Goal: Task Accomplishment & Management: Use online tool/utility

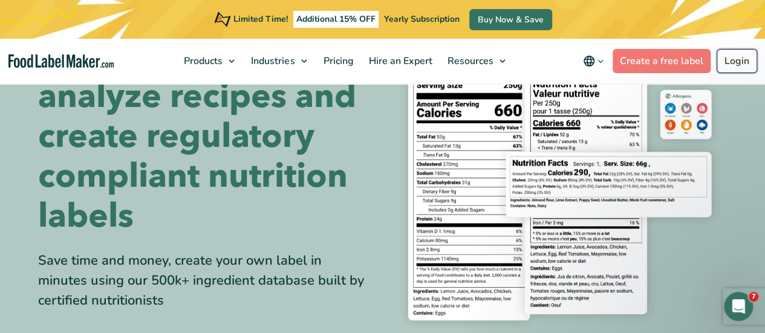
click at [737, 65] on link "Login" at bounding box center [737, 61] width 41 height 24
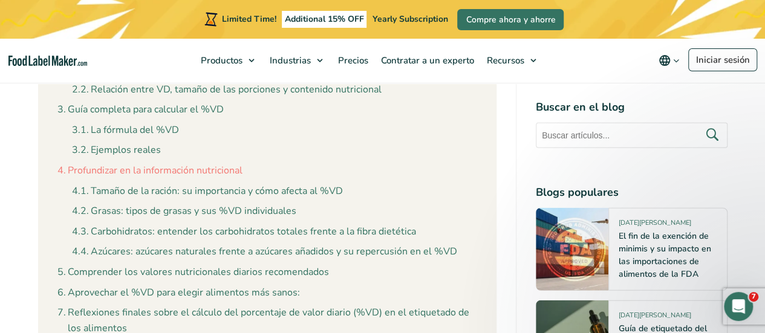
scroll to position [1451, 0]
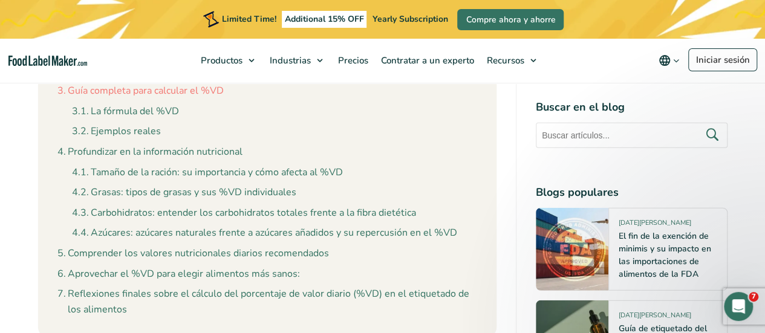
click at [181, 94] on link "Guía completa para calcular el %VD" at bounding box center [140, 91] width 166 height 16
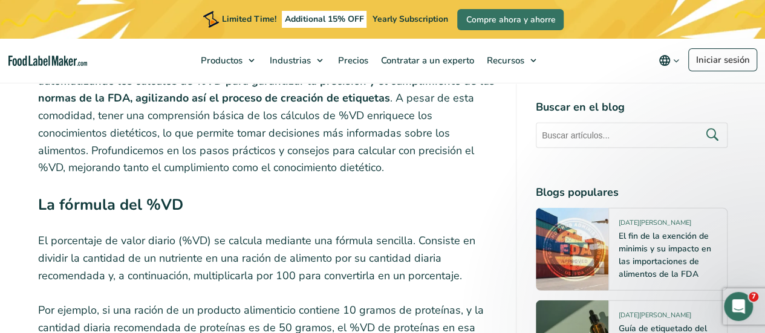
scroll to position [3693, 0]
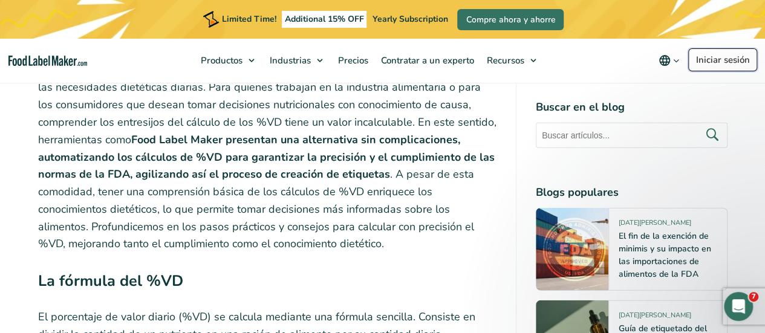
click at [710, 54] on link "Iniciar sesión" at bounding box center [722, 59] width 69 height 23
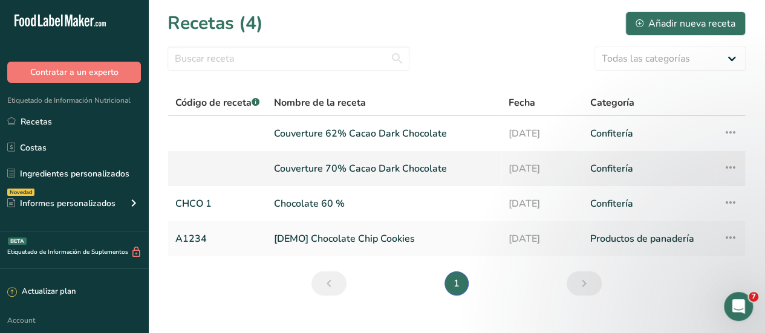
click at [346, 170] on link "Couverture 70% Cacao Dark Chocolate" at bounding box center [384, 168] width 220 height 25
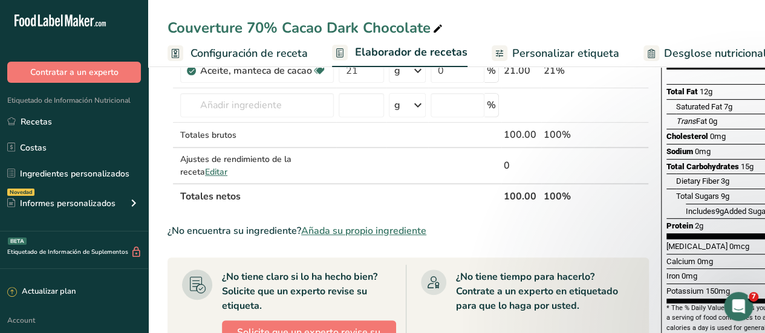
scroll to position [181, 0]
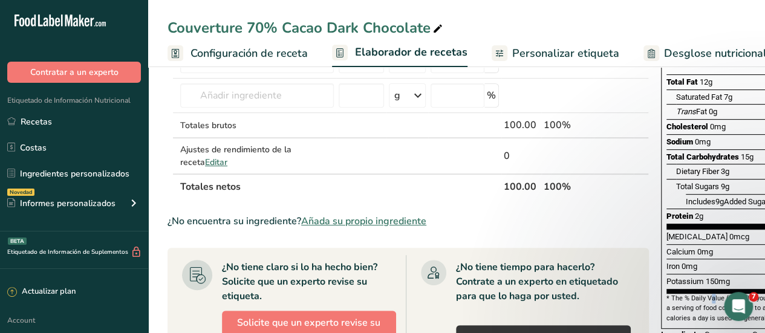
drag, startPoint x: 691, startPoint y: 270, endPoint x: 685, endPoint y: 269, distance: 6.1
click at [686, 294] on section "* The % Daily Value (DV) tells you how much a nutrient in a serving of food con…" at bounding box center [752, 309] width 173 height 30
drag, startPoint x: 602, startPoint y: 220, endPoint x: 554, endPoint y: 236, distance: 50.7
click at [555, 227] on div "¿No encuentra su ingrediente? Añada su propio ingrediente" at bounding box center [408, 221] width 481 height 15
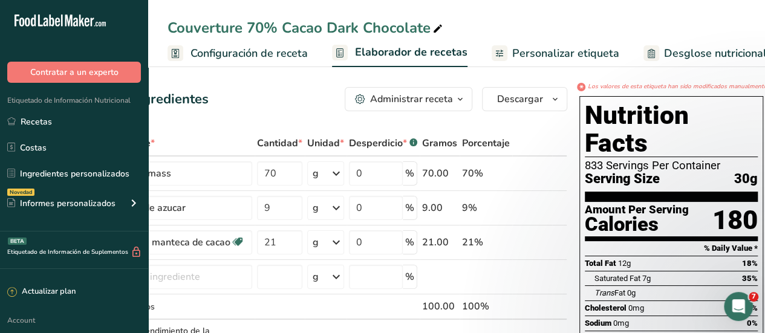
scroll to position [0, 0]
drag, startPoint x: 683, startPoint y: 56, endPoint x: 676, endPoint y: 69, distance: 15.2
click at [683, 56] on span "Desglose nutricional" at bounding box center [715, 53] width 103 height 16
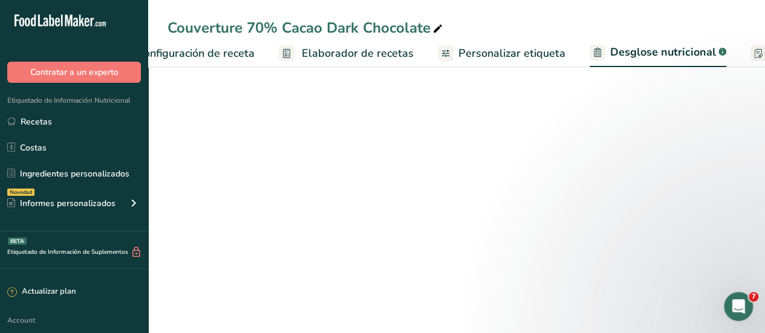
select select "Calories"
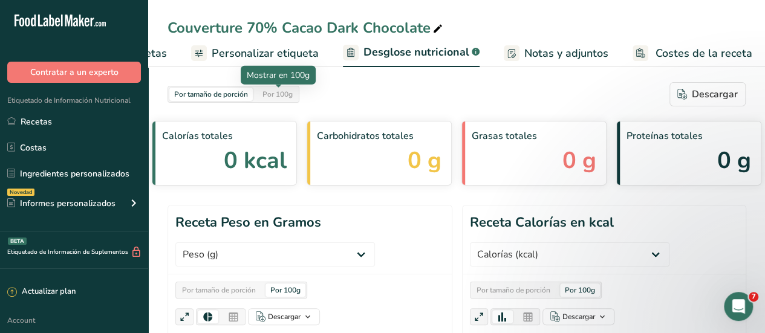
click at [285, 99] on div "Por 100g" at bounding box center [278, 94] width 40 height 13
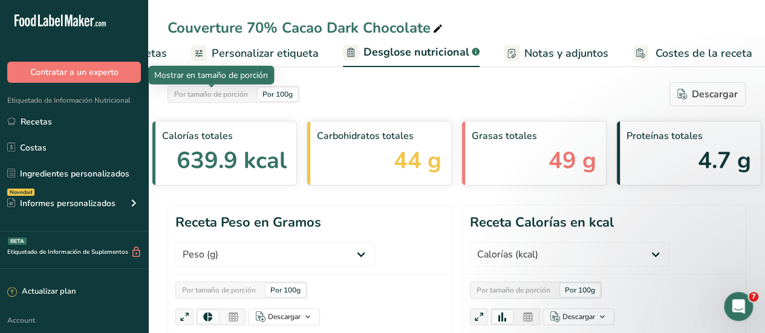
click at [232, 91] on div "Por tamaño de porción" at bounding box center [210, 94] width 83 height 13
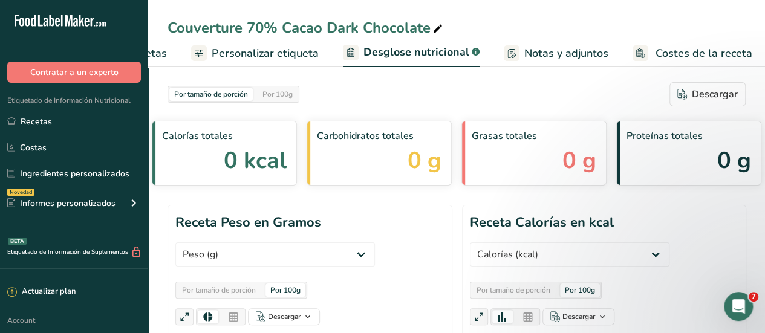
click at [581, 49] on span "Notas y adjuntos" at bounding box center [566, 53] width 84 height 16
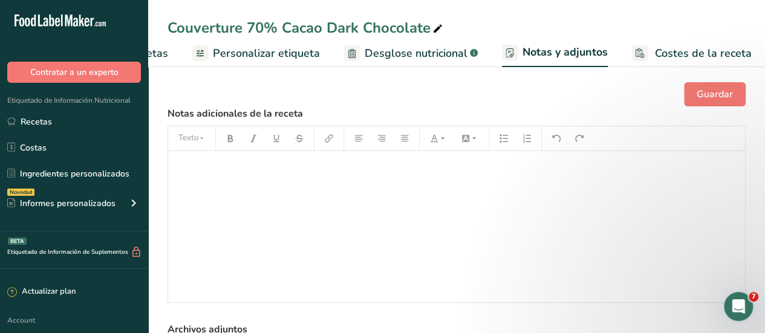
click at [568, 53] on span "Notas y adjuntos" at bounding box center [565, 52] width 85 height 16
click at [413, 53] on span "Desglose nutricional" at bounding box center [416, 53] width 103 height 16
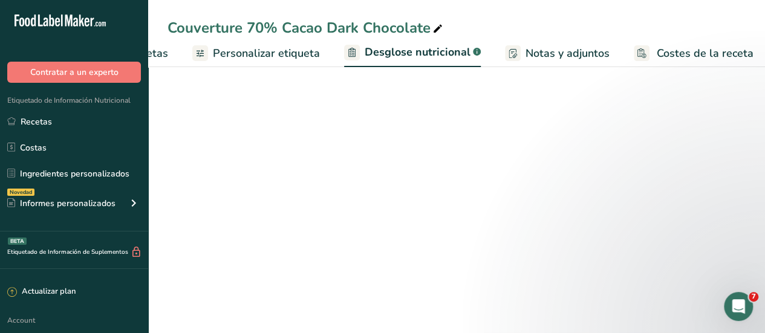
scroll to position [0, 300]
select select "Calories"
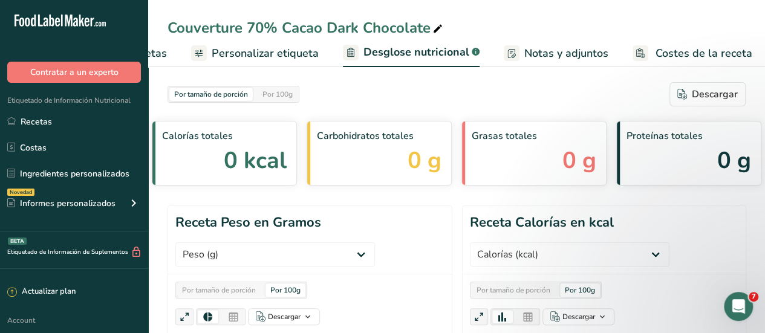
click at [287, 55] on span "Personalizar etiqueta" at bounding box center [265, 53] width 107 height 16
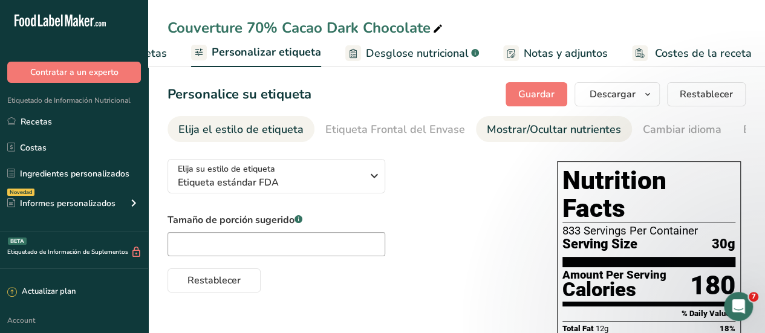
click at [532, 134] on div "Mostrar/Ocultar nutrientes" at bounding box center [554, 130] width 134 height 16
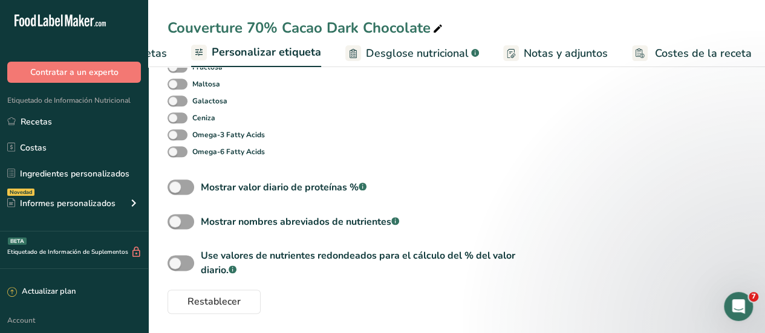
scroll to position [668, 0]
click at [187, 183] on span at bounding box center [181, 187] width 27 height 15
click at [175, 183] on input "Mostrar valor diario de proteínas % .a-a{fill:#347362;}.b-a{fill:#fff;}" at bounding box center [172, 187] width 8 height 8
checkbox input "true"
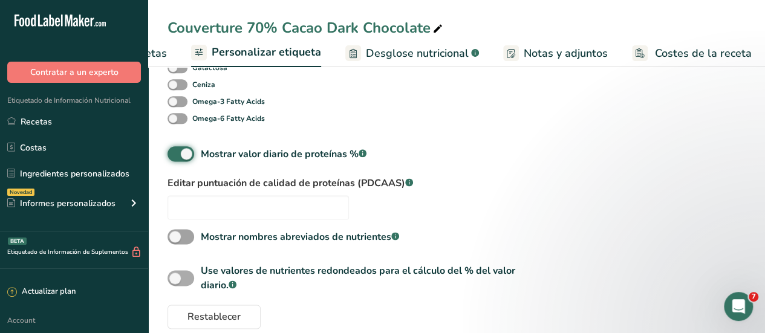
scroll to position [716, 0]
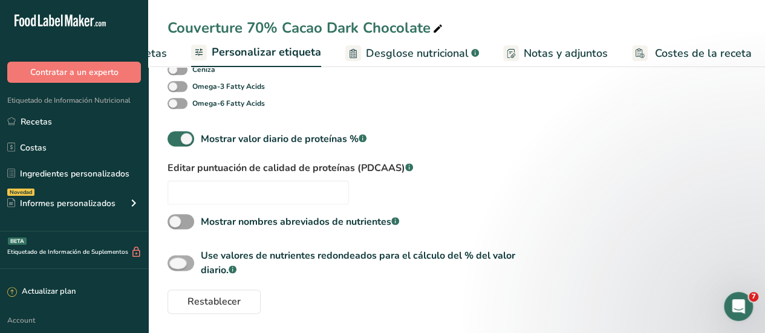
click at [186, 264] on span at bounding box center [181, 262] width 27 height 15
click at [175, 264] on input "Use valores de nutrientes redondeados para el cálculo del % del valor diario. .…" at bounding box center [172, 263] width 8 height 8
checkbox input "true"
drag, startPoint x: 239, startPoint y: 303, endPoint x: 247, endPoint y: 302, distance: 8.6
click at [241, 302] on button "Restablecer" at bounding box center [214, 302] width 93 height 24
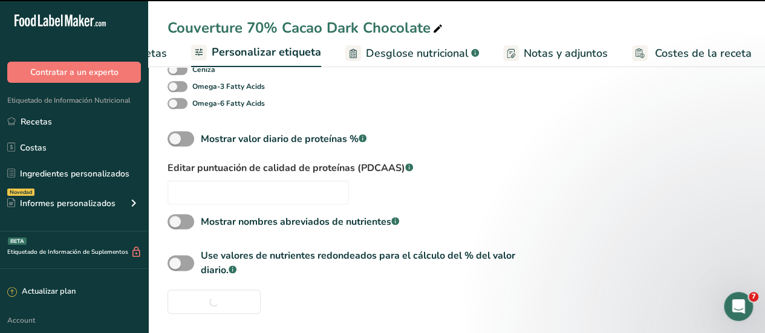
checkbox input "false"
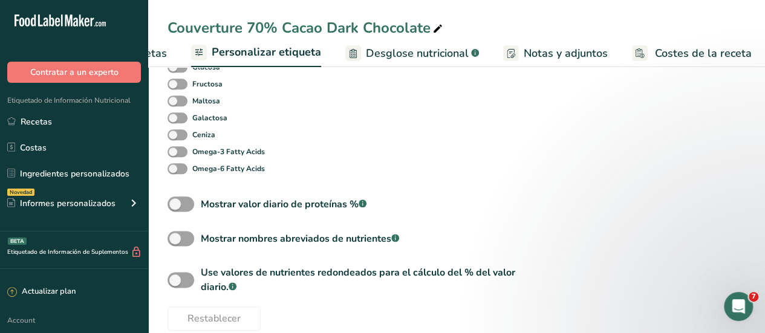
scroll to position [668, 0]
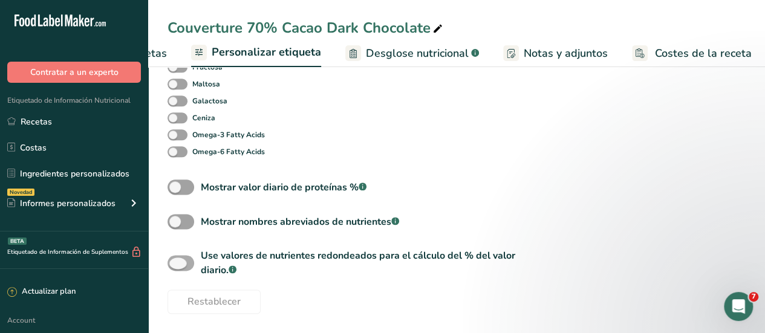
drag, startPoint x: 184, startPoint y: 264, endPoint x: 195, endPoint y: 264, distance: 10.9
click at [189, 264] on span at bounding box center [181, 262] width 27 height 15
click at [175, 264] on input "Use valores de nutrientes redondeados para el cálculo del % del valor diario. .…" at bounding box center [172, 263] width 8 height 8
click at [185, 261] on span at bounding box center [181, 262] width 27 height 15
click at [175, 261] on input "Use valores de nutrientes redondeados para el cálculo del % del valor diario. .…" at bounding box center [172, 263] width 8 height 8
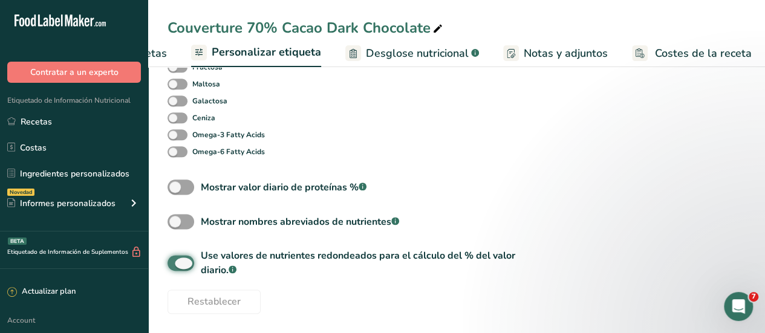
checkbox input "false"
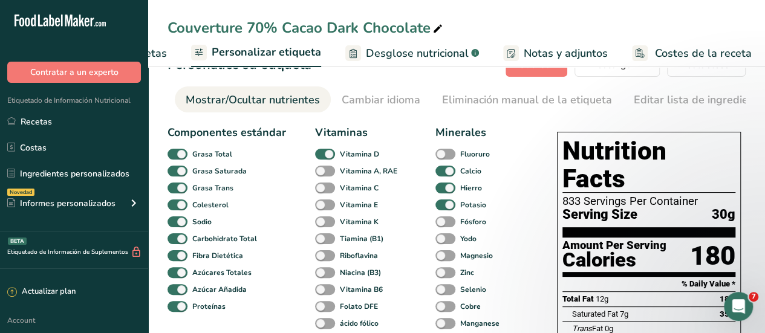
scroll to position [2, 0]
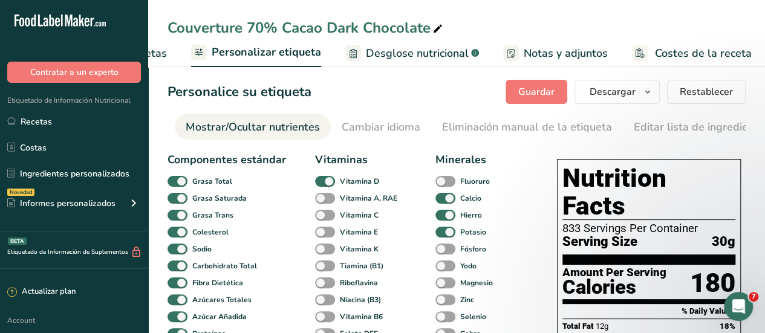
click at [235, 128] on div "Mostrar/Ocultar nutrientes" at bounding box center [253, 127] width 134 height 16
click at [441, 49] on span "Desglose nutricional" at bounding box center [417, 53] width 103 height 16
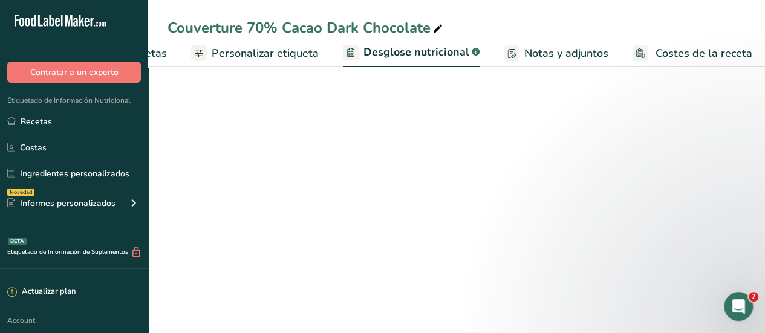
select select "Calories"
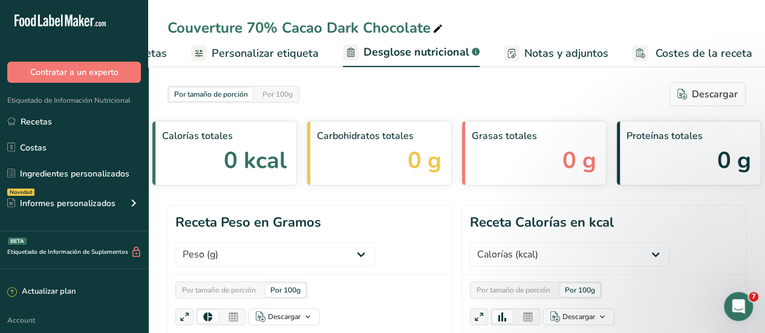
click at [264, 62] on link "Personalizar etiqueta" at bounding box center [255, 53] width 128 height 27
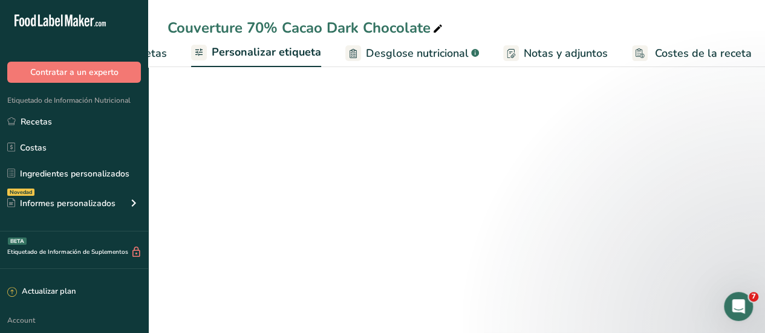
click at [264, 53] on span "Personalizar etiqueta" at bounding box center [266, 52] width 109 height 16
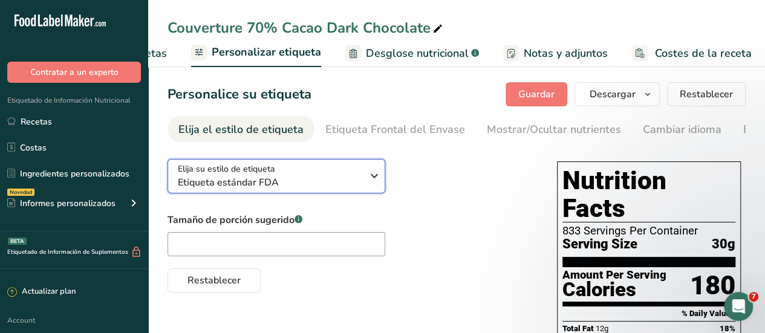
click at [374, 186] on icon "button" at bounding box center [374, 176] width 15 height 22
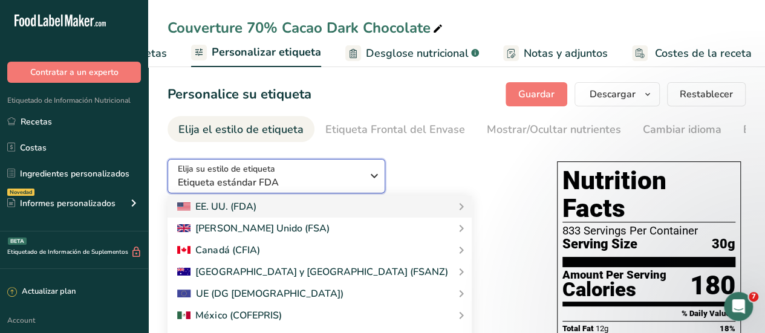
click at [375, 178] on icon "button" at bounding box center [374, 176] width 15 height 22
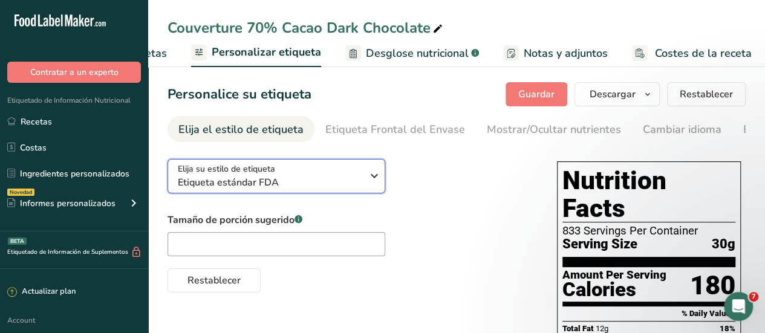
click at [375, 178] on icon "button" at bounding box center [374, 176] width 15 height 22
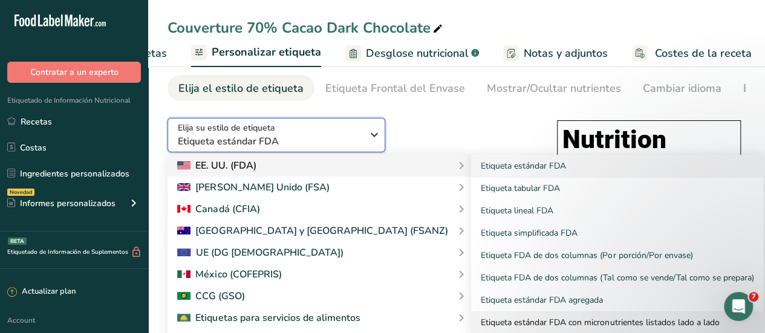
scroll to position [60, 0]
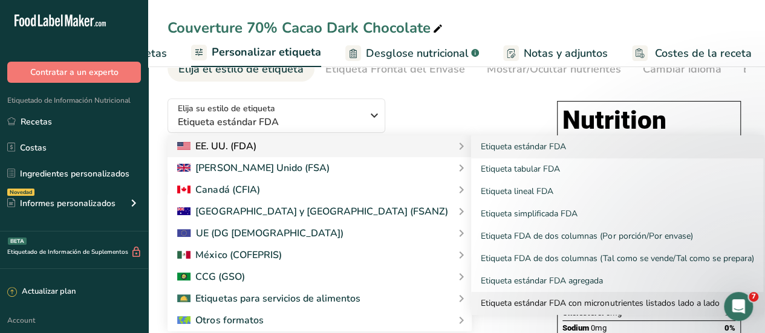
click at [504, 303] on link "Etiqueta estándar FDA con micronutrientes listados lado a lado" at bounding box center [617, 303] width 292 height 22
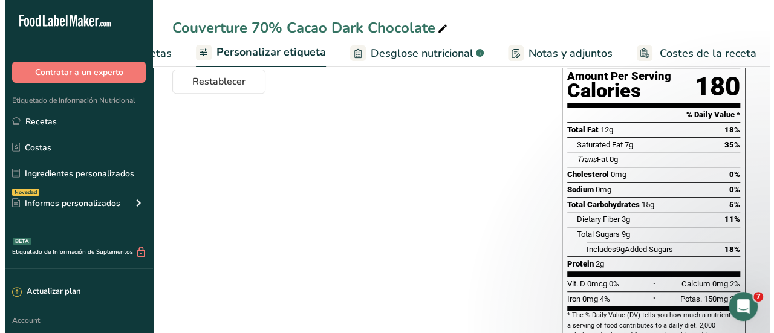
scroll to position [121, 0]
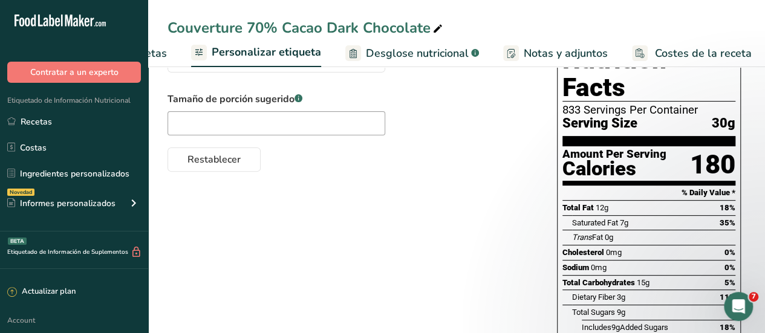
click at [288, 48] on span "Personalizar etiqueta" at bounding box center [266, 52] width 109 height 16
click at [155, 53] on span "Elaborador de recetas" at bounding box center [111, 53] width 112 height 16
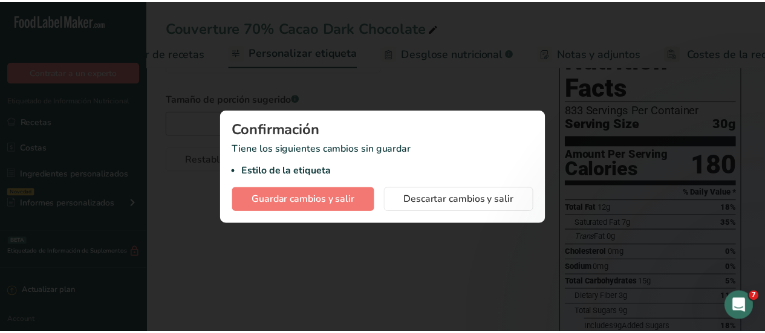
scroll to position [0, 168]
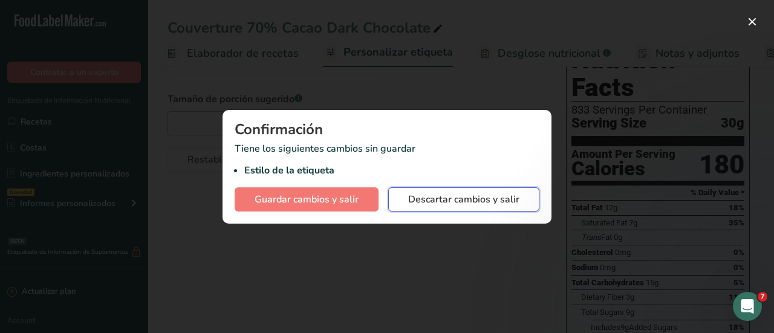
drag, startPoint x: 409, startPoint y: 207, endPoint x: 330, endPoint y: 225, distance: 81.9
click at [337, 238] on div "Confirmación Tiene los siguientes cambios sin guardar Estilo de la etiqueta Gua…" at bounding box center [387, 166] width 774 height 333
drag, startPoint x: 325, startPoint y: 201, endPoint x: 336, endPoint y: 205, distance: 12.2
click at [327, 201] on span "Guardar cambios y salir" at bounding box center [307, 199] width 104 height 15
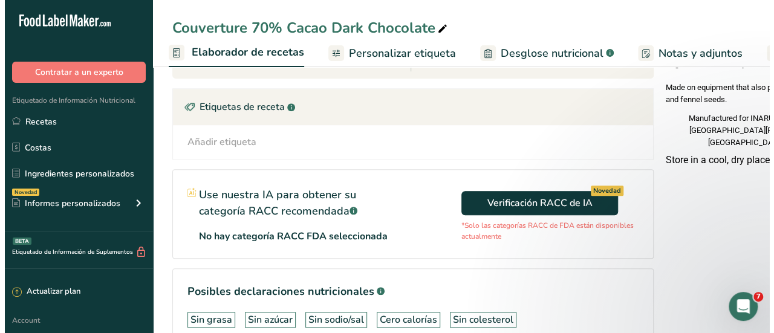
scroll to position [484, 0]
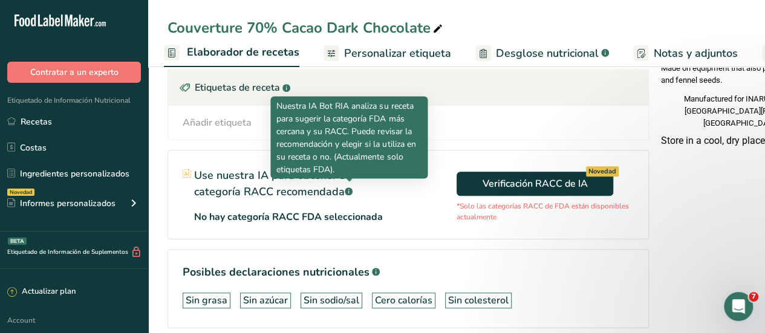
click at [351, 190] on rect at bounding box center [349, 191] width 8 height 8
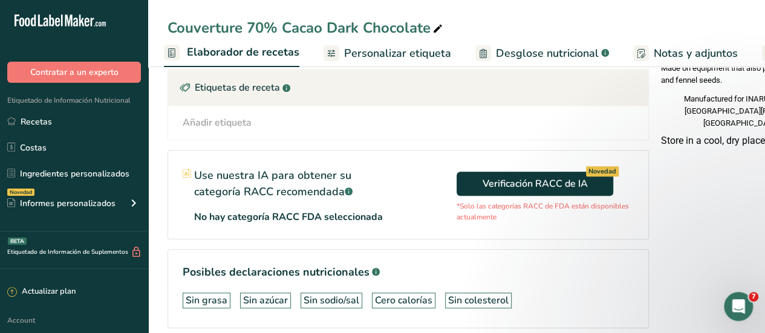
click at [348, 191] on rect at bounding box center [349, 191] width 8 height 8
click at [496, 183] on span "Verificación RACC de IA Novedad" at bounding box center [535, 184] width 105 height 15
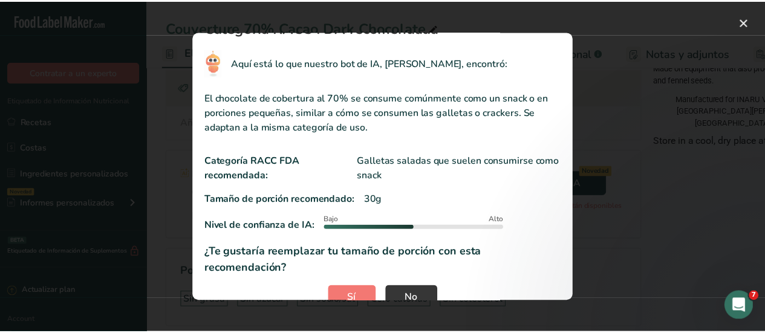
scroll to position [45, 0]
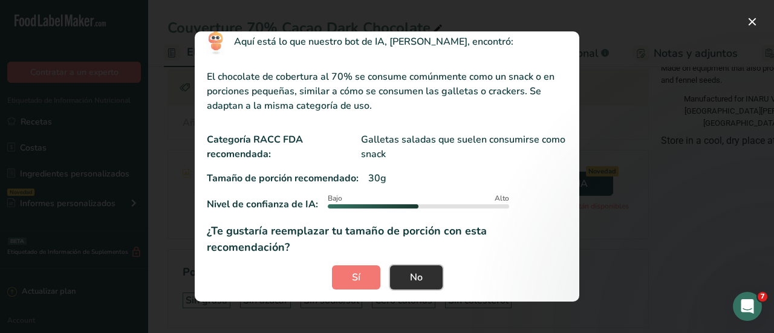
click at [426, 281] on button "No" at bounding box center [416, 277] width 53 height 24
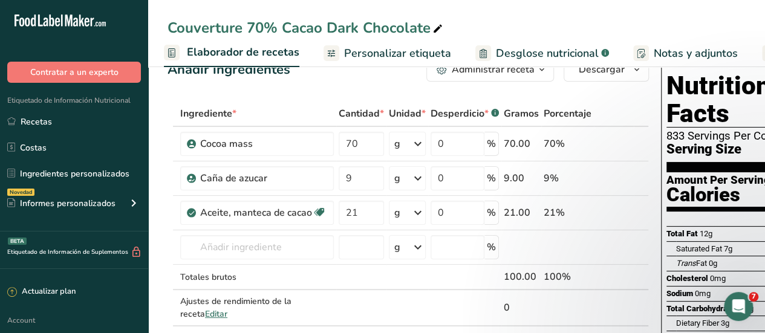
scroll to position [0, 0]
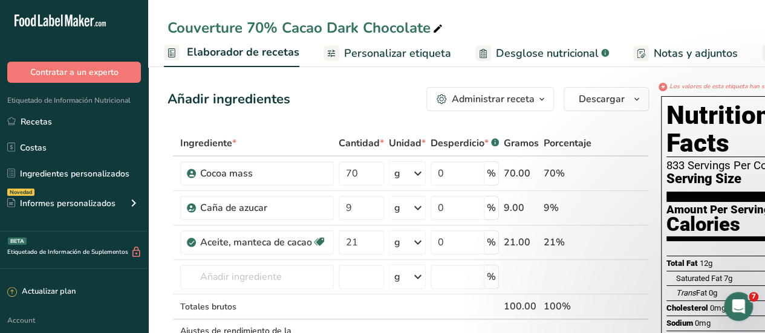
click at [423, 56] on span "Personalizar etiqueta" at bounding box center [397, 53] width 107 height 16
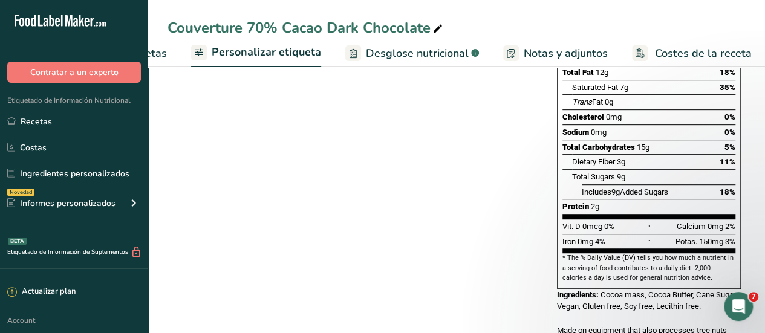
scroll to position [238, 0]
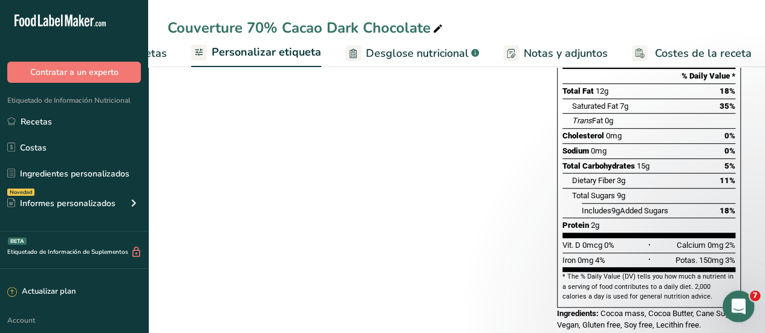
click at [735, 313] on div "Abrir Intercom Messenger" at bounding box center [737, 305] width 40 height 40
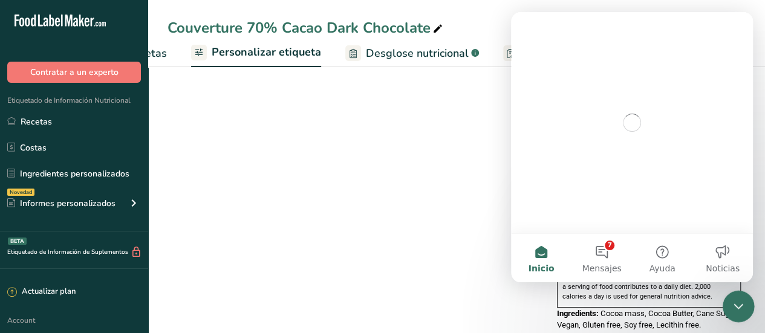
scroll to position [0, 0]
click at [606, 255] on button "7 Mensajes" at bounding box center [601, 258] width 60 height 48
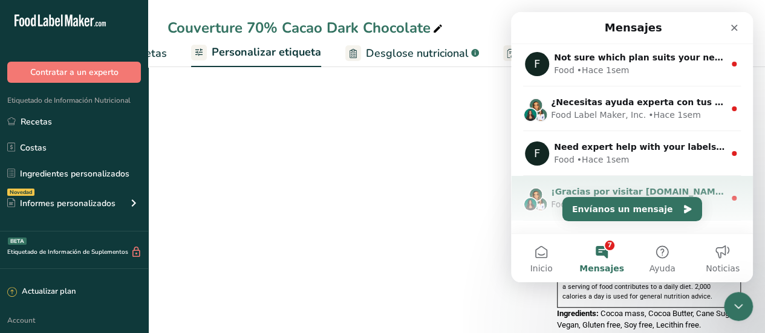
scroll to position [217, 0]
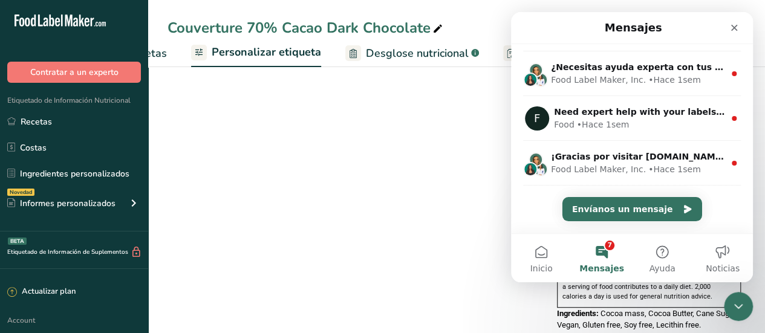
drag, startPoint x: 425, startPoint y: 176, endPoint x: 423, endPoint y: 185, distance: 9.2
click at [424, 184] on div "Elija su estilo de etiqueta Etiqueta estándar FDA con micronutrientes listados …" at bounding box center [457, 185] width 578 height 547
click at [734, 33] on div "Cerrar" at bounding box center [734, 28] width 22 height 22
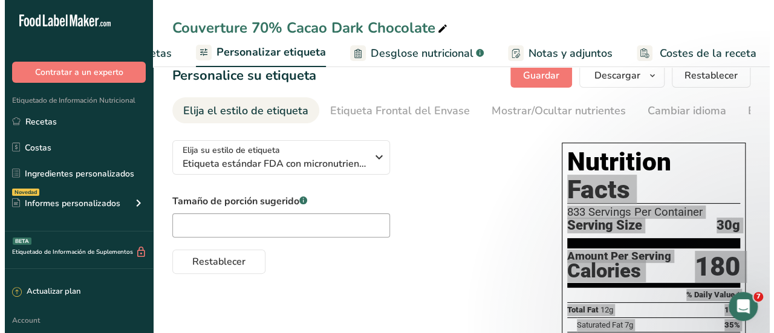
scroll to position [0, 0]
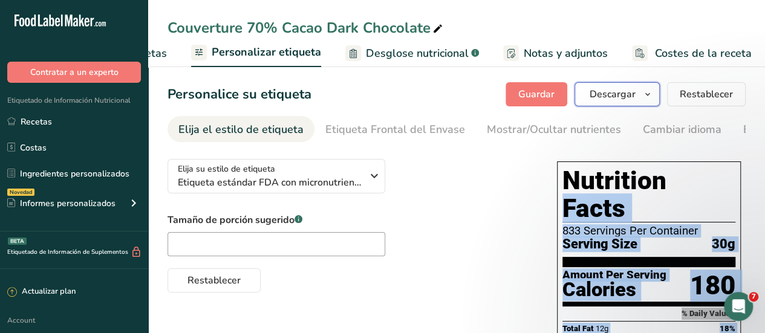
click at [645, 105] on button "Descargar" at bounding box center [617, 94] width 85 height 24
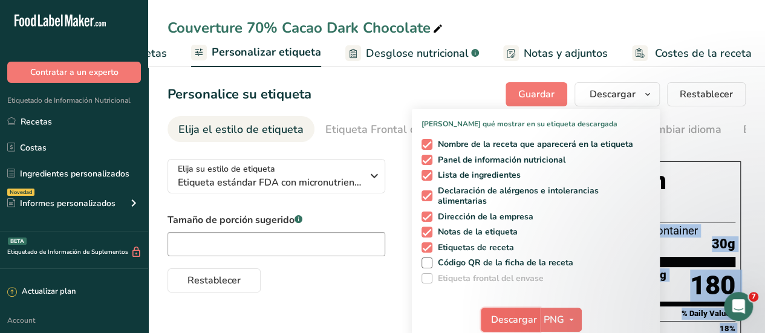
click at [518, 319] on span "Descargar" at bounding box center [514, 320] width 46 height 15
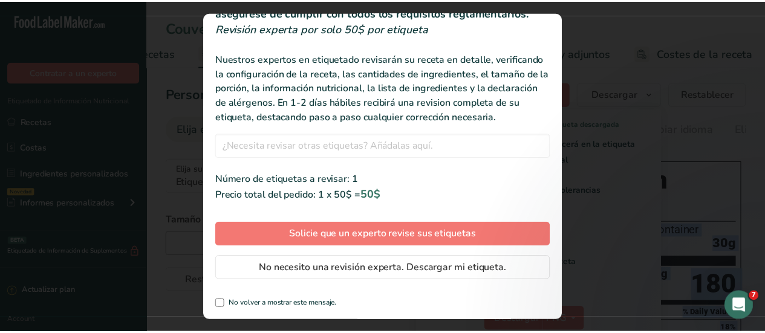
scroll to position [76, 0]
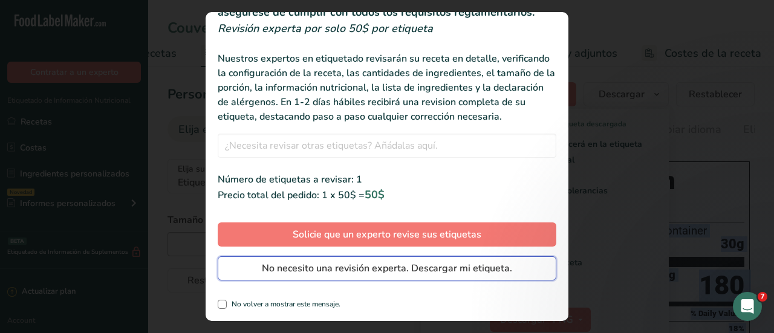
click at [339, 267] on span "No necesito una revisión experta. Descargar mi etiqueta." at bounding box center [387, 268] width 250 height 15
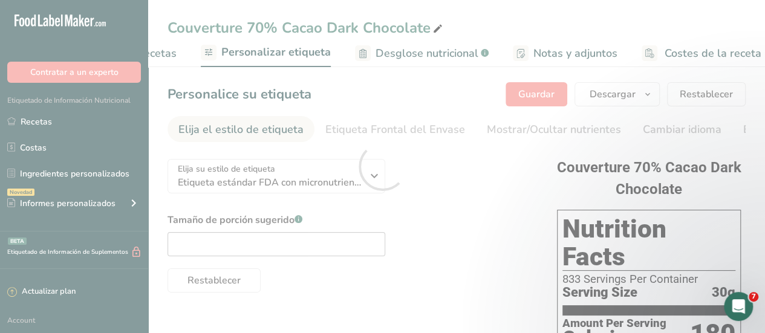
scroll to position [0, 0]
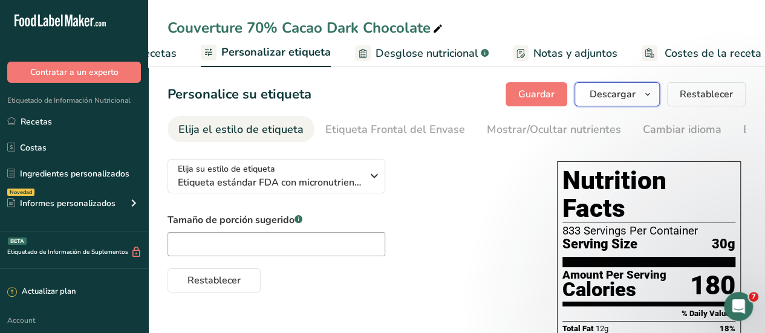
click at [619, 93] on span "Descargar" at bounding box center [613, 94] width 46 height 15
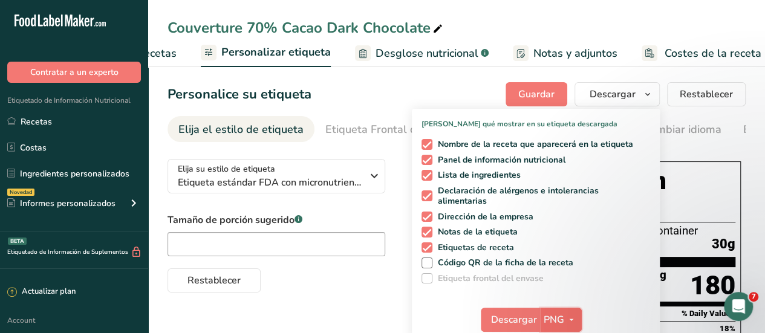
click at [544, 325] on span "PNG" at bounding box center [554, 320] width 21 height 15
click at [542, 322] on button "PNG" at bounding box center [561, 320] width 42 height 24
click at [571, 324] on icon "button" at bounding box center [572, 320] width 10 height 15
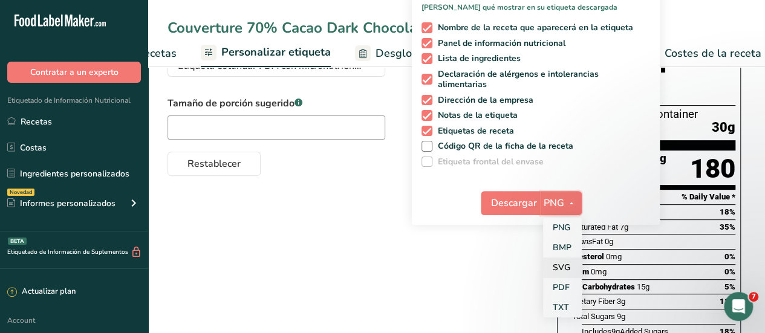
scroll to position [181, 0]
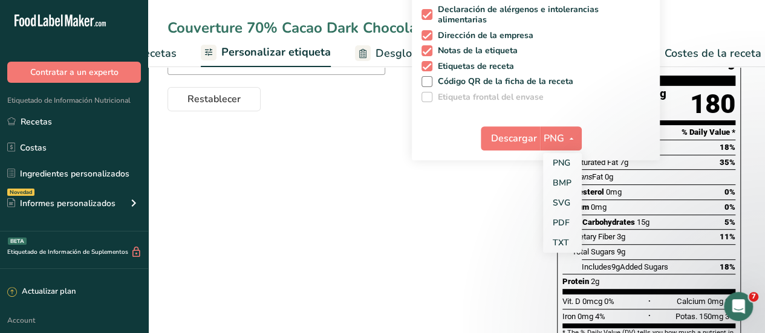
drag, startPoint x: 567, startPoint y: 222, endPoint x: 584, endPoint y: 221, distance: 16.4
click at [569, 222] on link "PDF" at bounding box center [562, 223] width 39 height 20
click at [564, 139] on span "button" at bounding box center [570, 138] width 15 height 15
click at [558, 223] on link "PDF" at bounding box center [561, 223] width 39 height 20
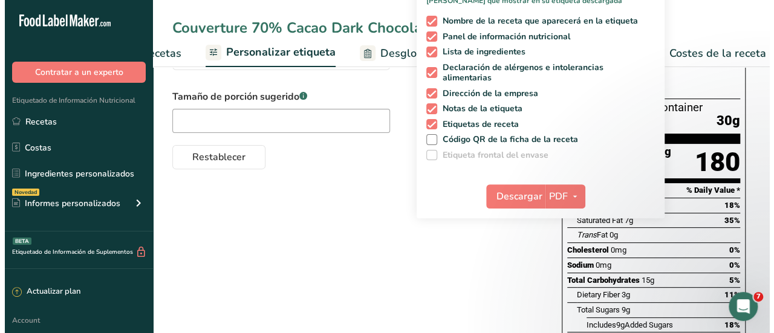
scroll to position [117, 0]
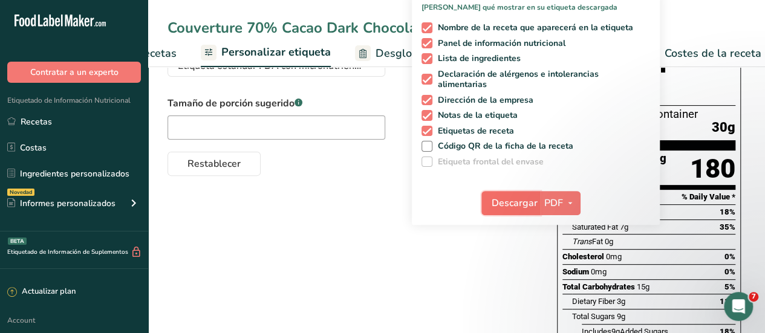
click at [514, 209] on span "Descargar" at bounding box center [515, 203] width 46 height 15
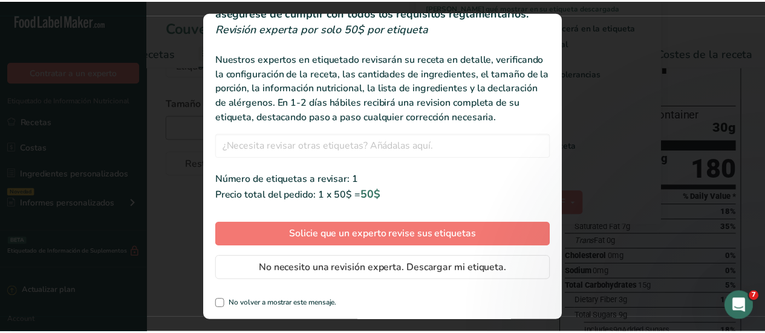
scroll to position [76, 0]
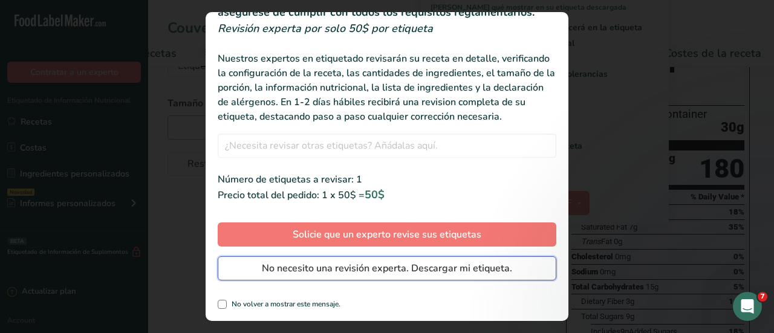
click at [339, 269] on span "No necesito una revisión experta. Descargar mi etiqueta." at bounding box center [387, 268] width 250 height 15
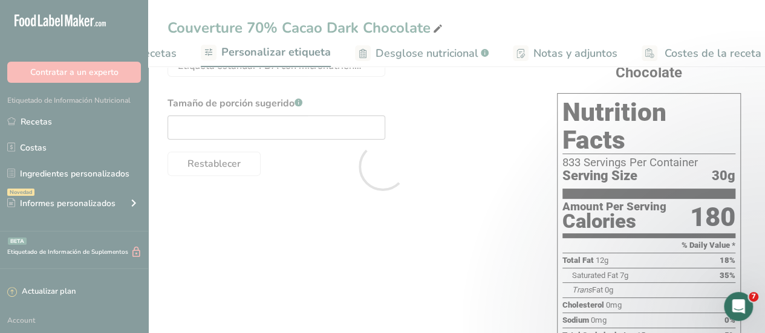
scroll to position [0, 0]
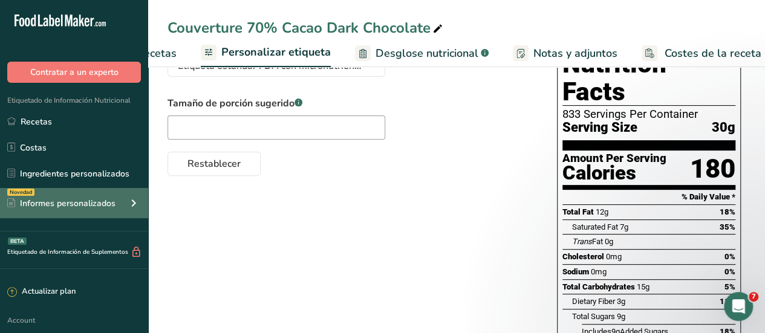
click at [105, 206] on div "Informes personalizados" at bounding box center [61, 203] width 108 height 13
